Goal: Task Accomplishment & Management: Use online tool/utility

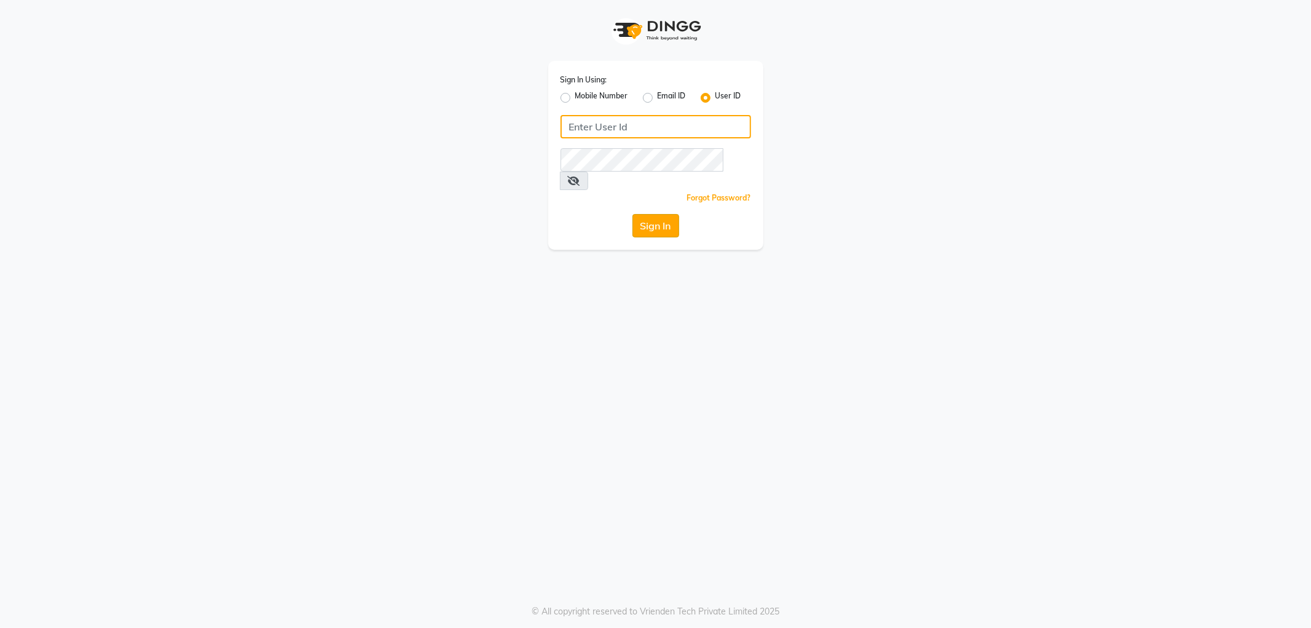
type input "NHANS"
click at [667, 214] on button "Sign In" at bounding box center [656, 225] width 47 height 23
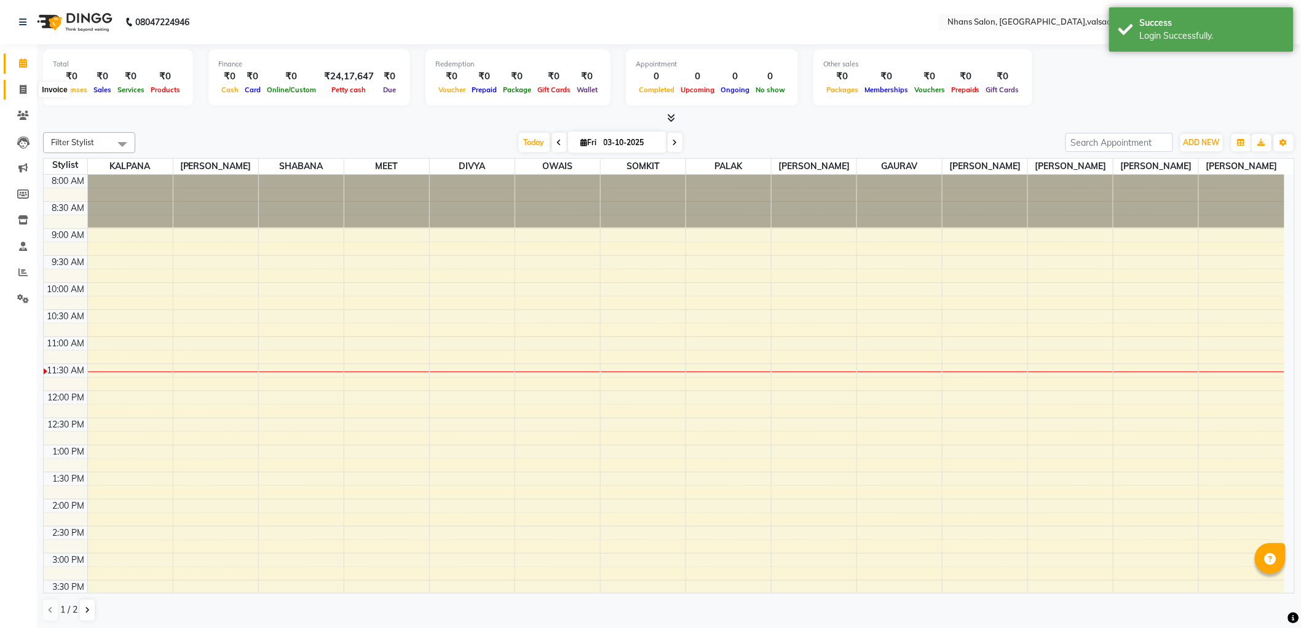
click at [23, 96] on span at bounding box center [23, 90] width 22 height 14
select select "service"
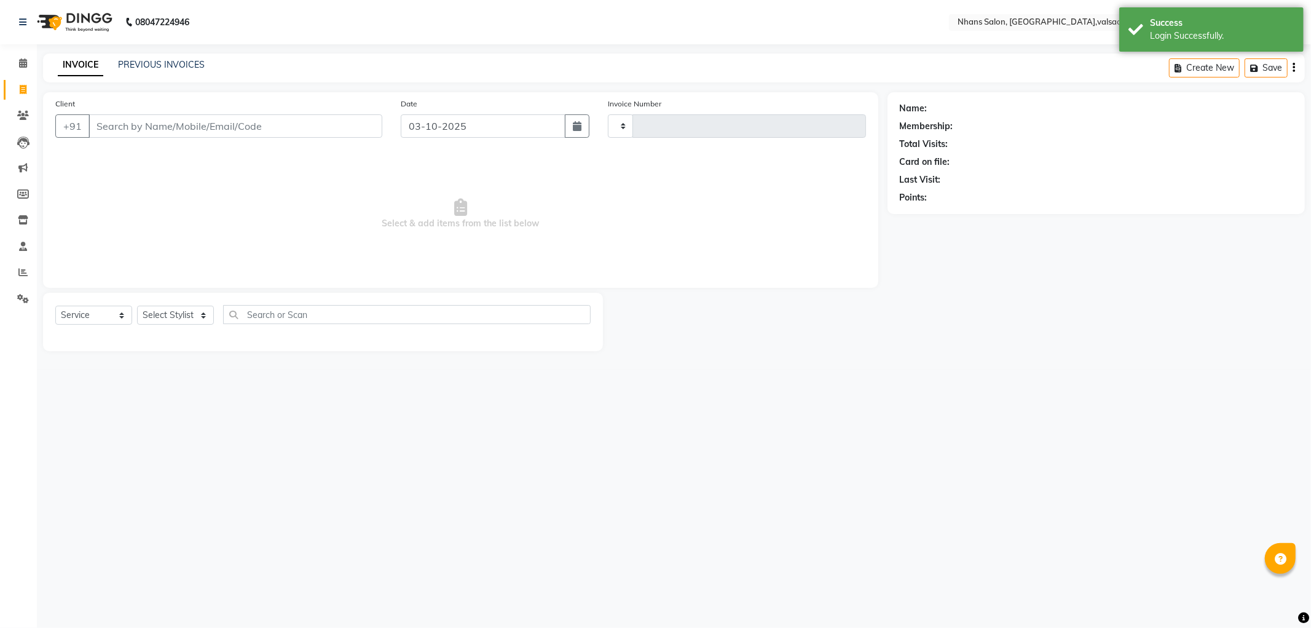
type input "4000"
select select "3706"
